Goal: Find specific page/section: Find specific page/section

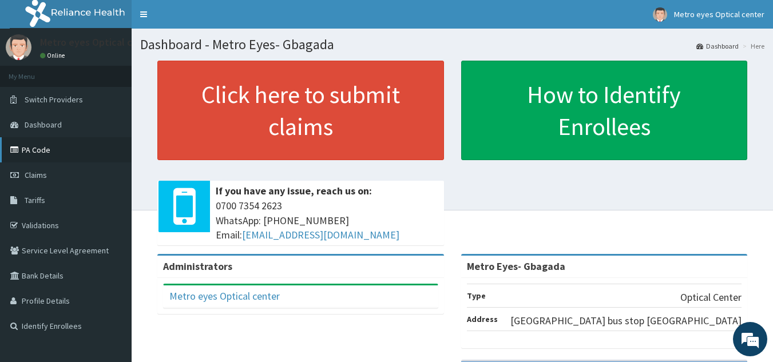
click at [33, 153] on link "PA Code" at bounding box center [66, 149] width 132 height 25
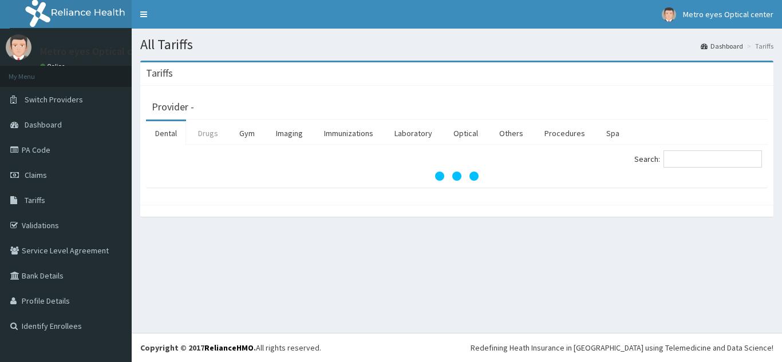
click at [204, 133] on link "Drugs" at bounding box center [208, 133] width 38 height 24
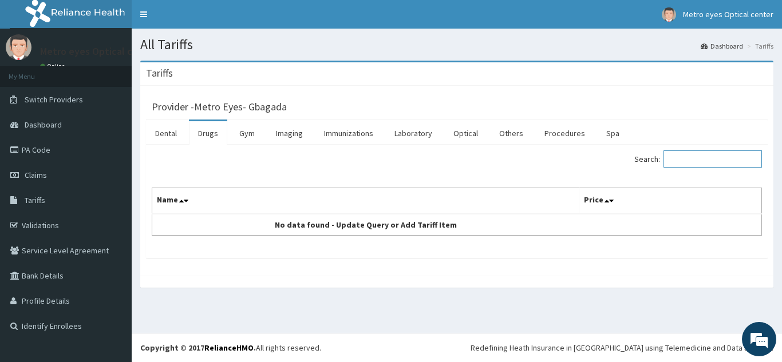
click at [683, 161] on input "Search:" at bounding box center [712, 158] width 98 height 17
type input "[MEDICAL_DATA]"
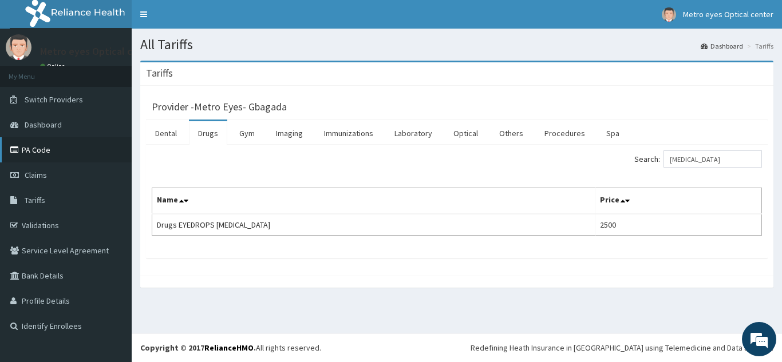
click at [28, 149] on link "PA Code" at bounding box center [66, 149] width 132 height 25
